Goal: Find contact information: Find contact information

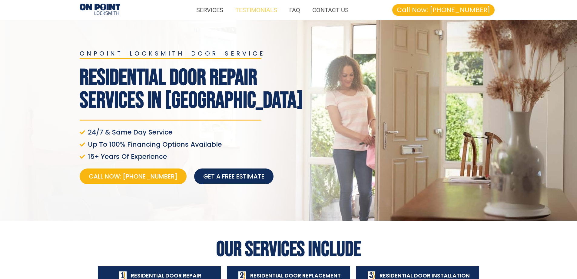
click at [259, 8] on link "TESTIMONIALS" at bounding box center [256, 10] width 54 height 14
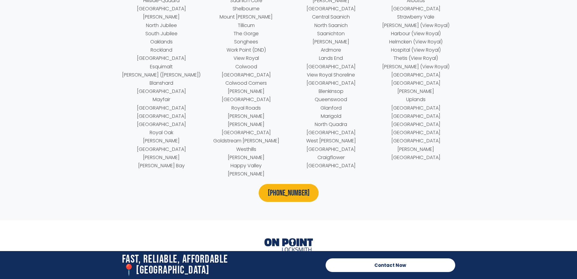
scroll to position [3246, 0]
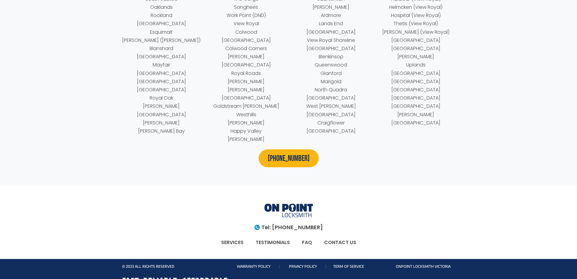
click at [344, 235] on link "CONTACT US" at bounding box center [340, 242] width 44 height 14
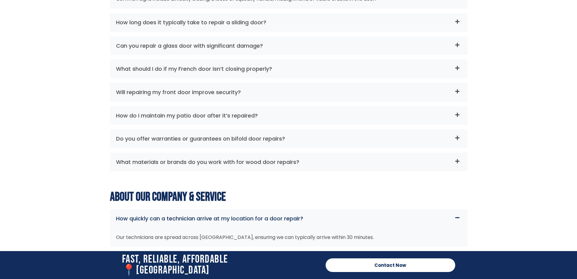
scroll to position [1971, 0]
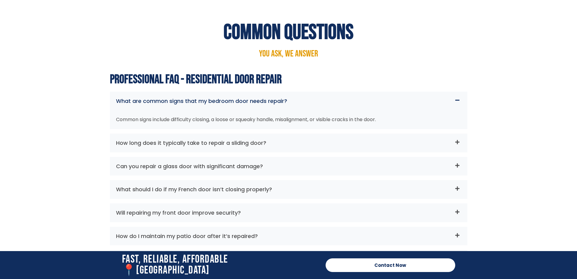
click at [457, 157] on div "Can you repair a glass door with significant damage?" at bounding box center [289, 166] width 358 height 19
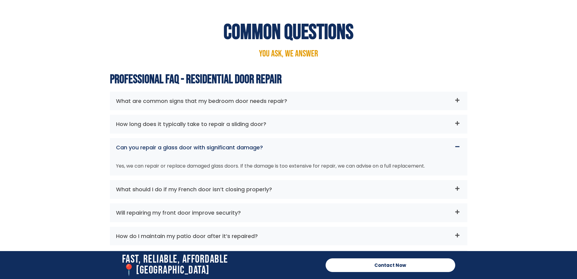
click at [460, 186] on icon at bounding box center [458, 188] width 4 height 4
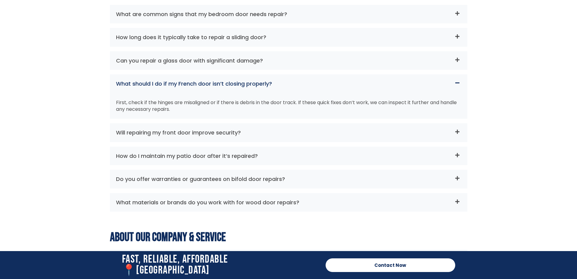
scroll to position [2072, 0]
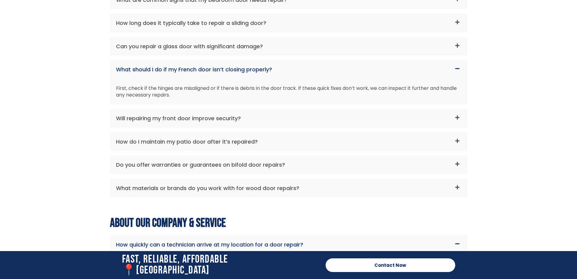
click at [457, 185] on icon at bounding box center [458, 187] width 4 height 4
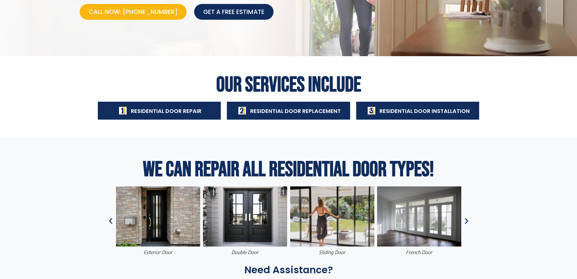
scroll to position [0, 0]
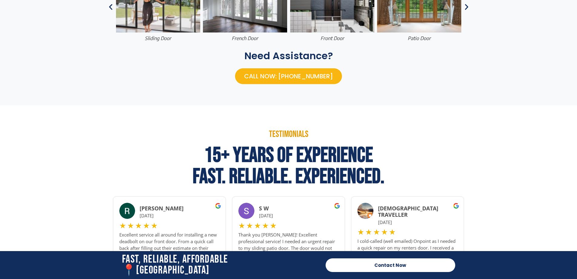
scroll to position [483, 0]
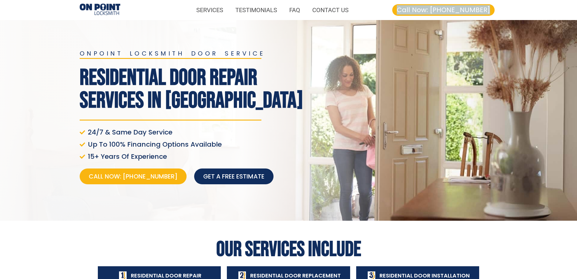
drag, startPoint x: 511, startPoint y: 15, endPoint x: 401, endPoint y: 13, distance: 110.0
click at [401, 13] on section "SERVICES TESTIMONIALS FAQ CONTACT US SERVICES TESTIMONIALS FAQ CONTACT US Call …" at bounding box center [288, 10] width 577 height 20
copy span "Call Now: [PHONE_NUMBER]"
